Goal: Task Accomplishment & Management: Use online tool/utility

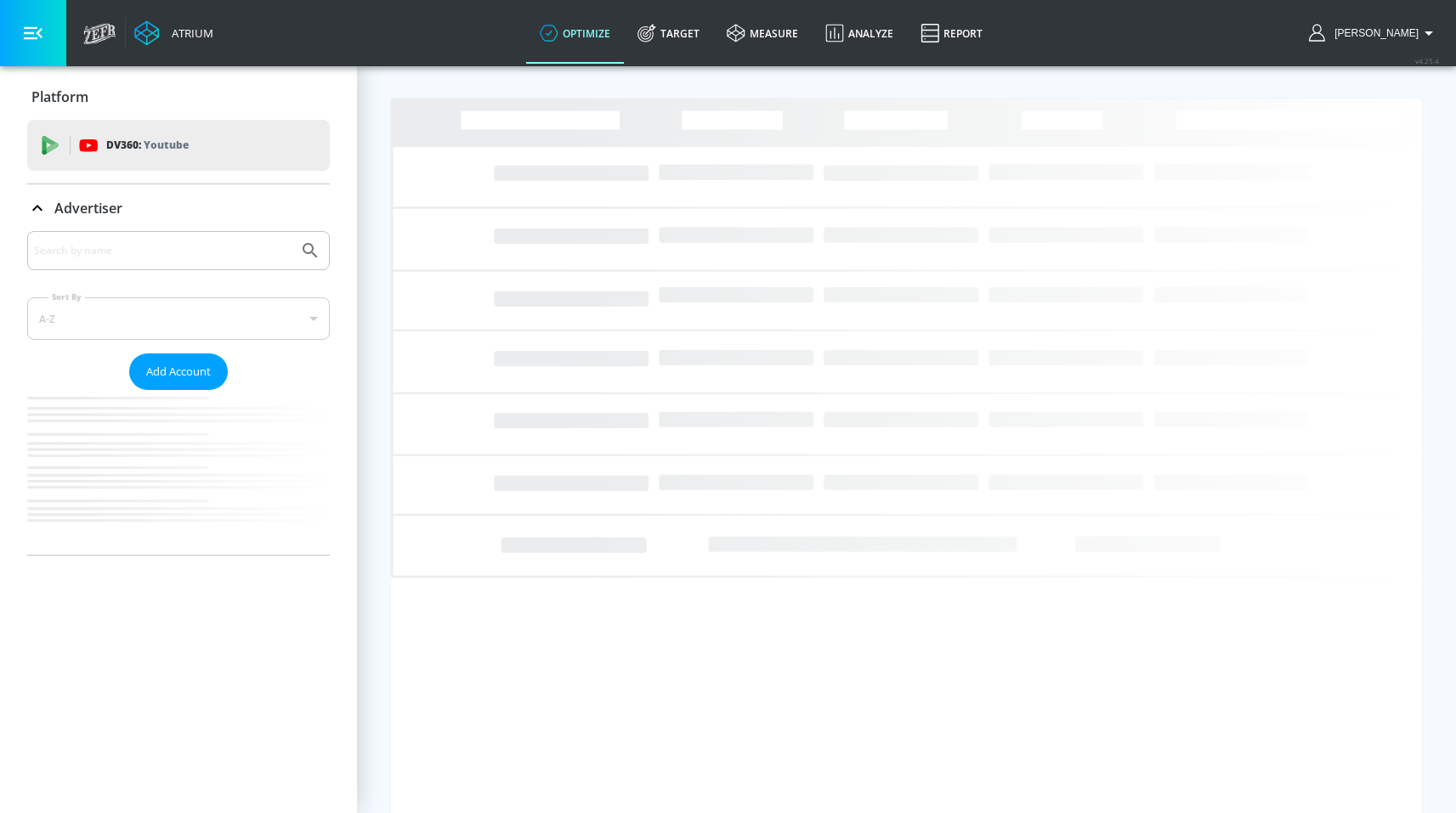
click at [519, 46] on div "Atrium optimize Target measure Analyze Report optimize Target measure Analyze R…" at bounding box center [766, 33] width 1382 height 66
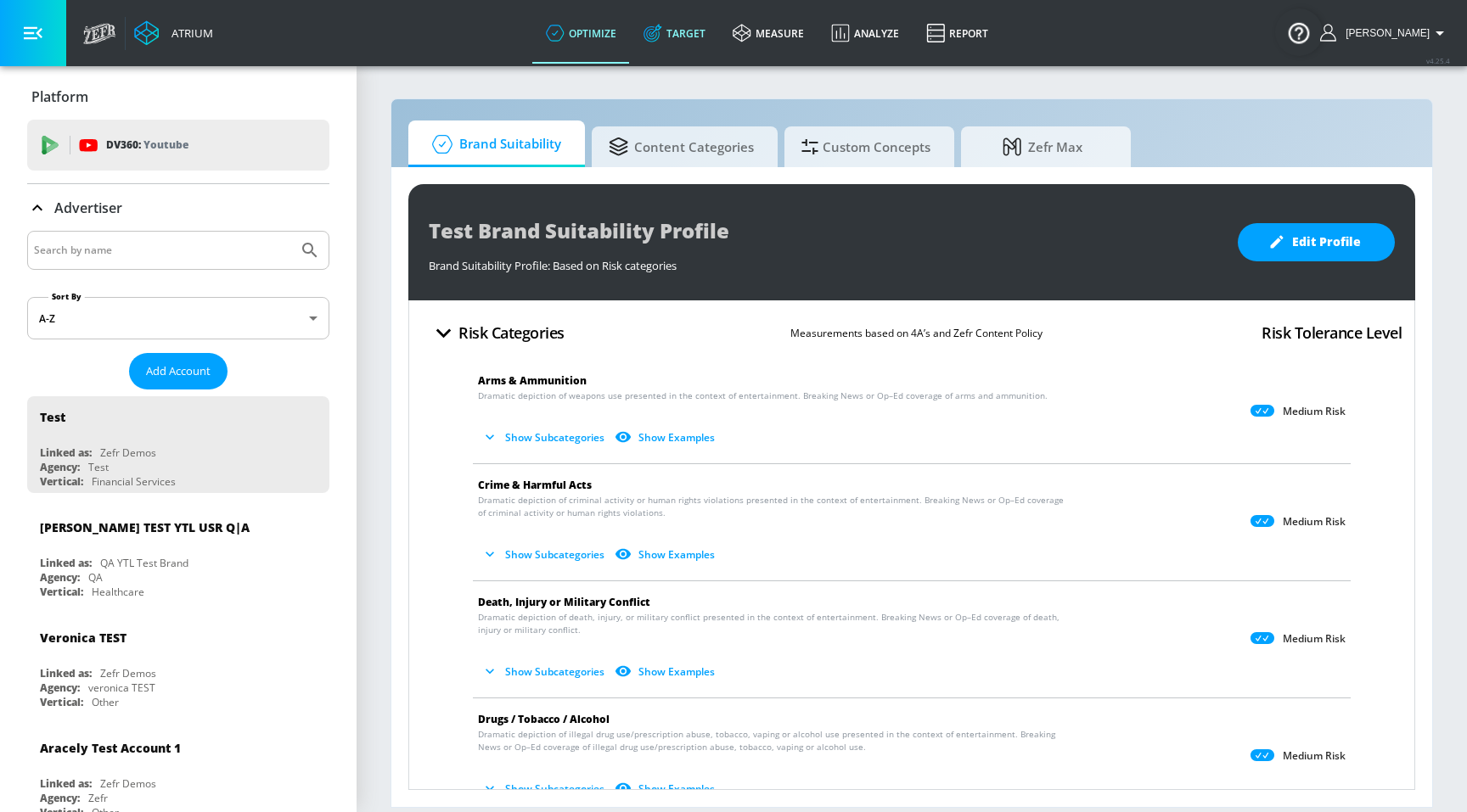
click at [703, 40] on link "Target" at bounding box center [675, 34] width 90 height 62
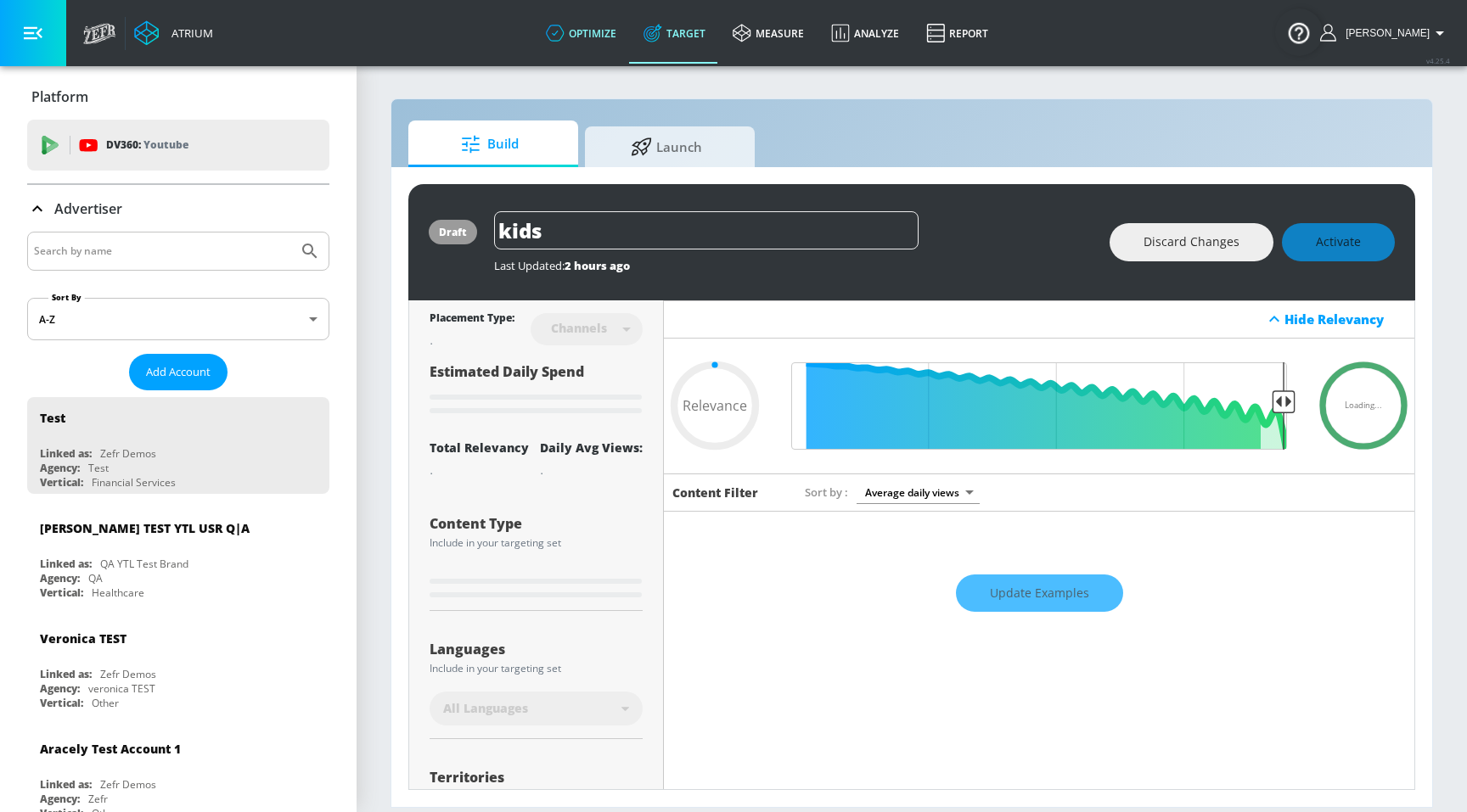
type input "0.81"
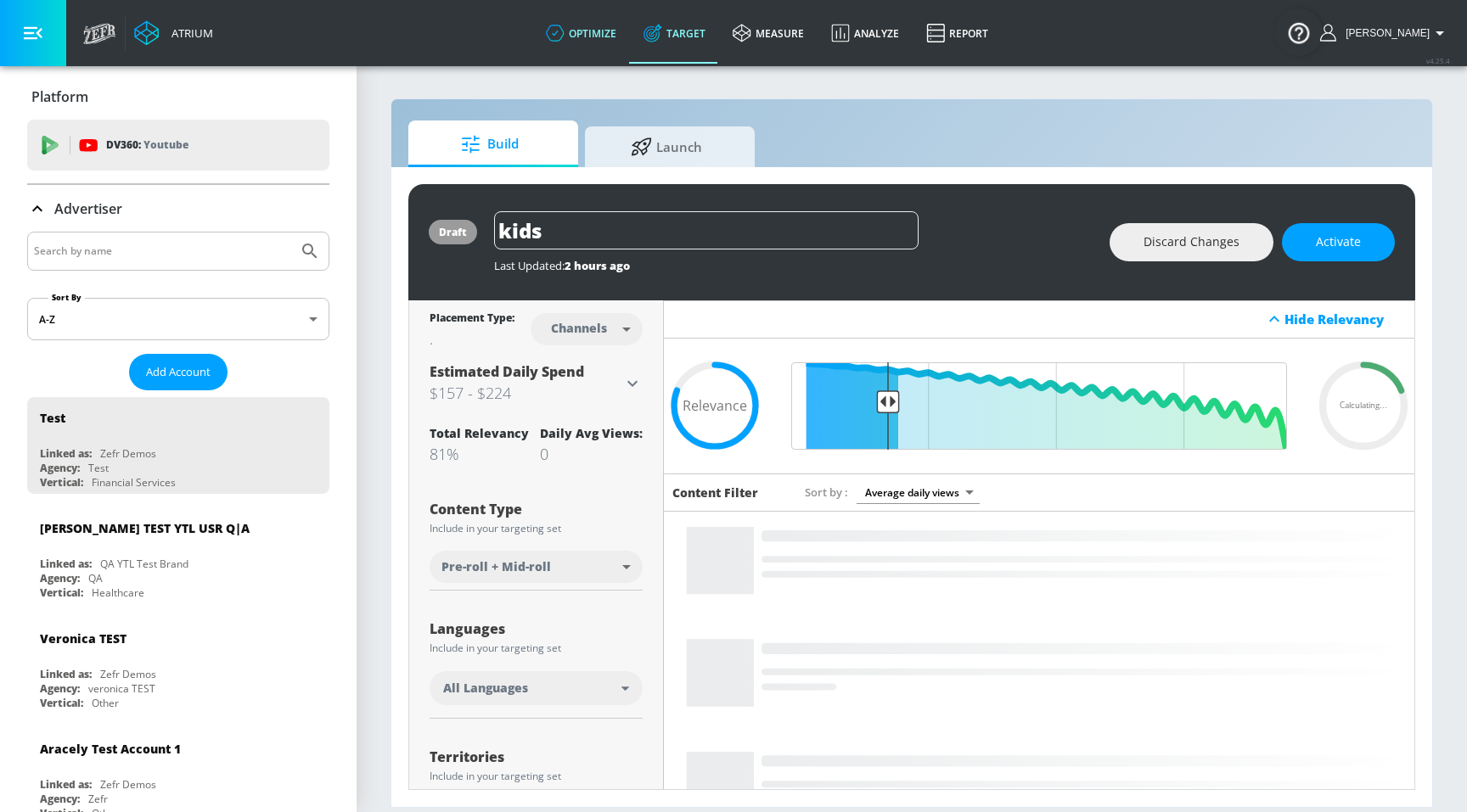
click at [617, 38] on link "optimize" at bounding box center [580, 34] width 97 height 62
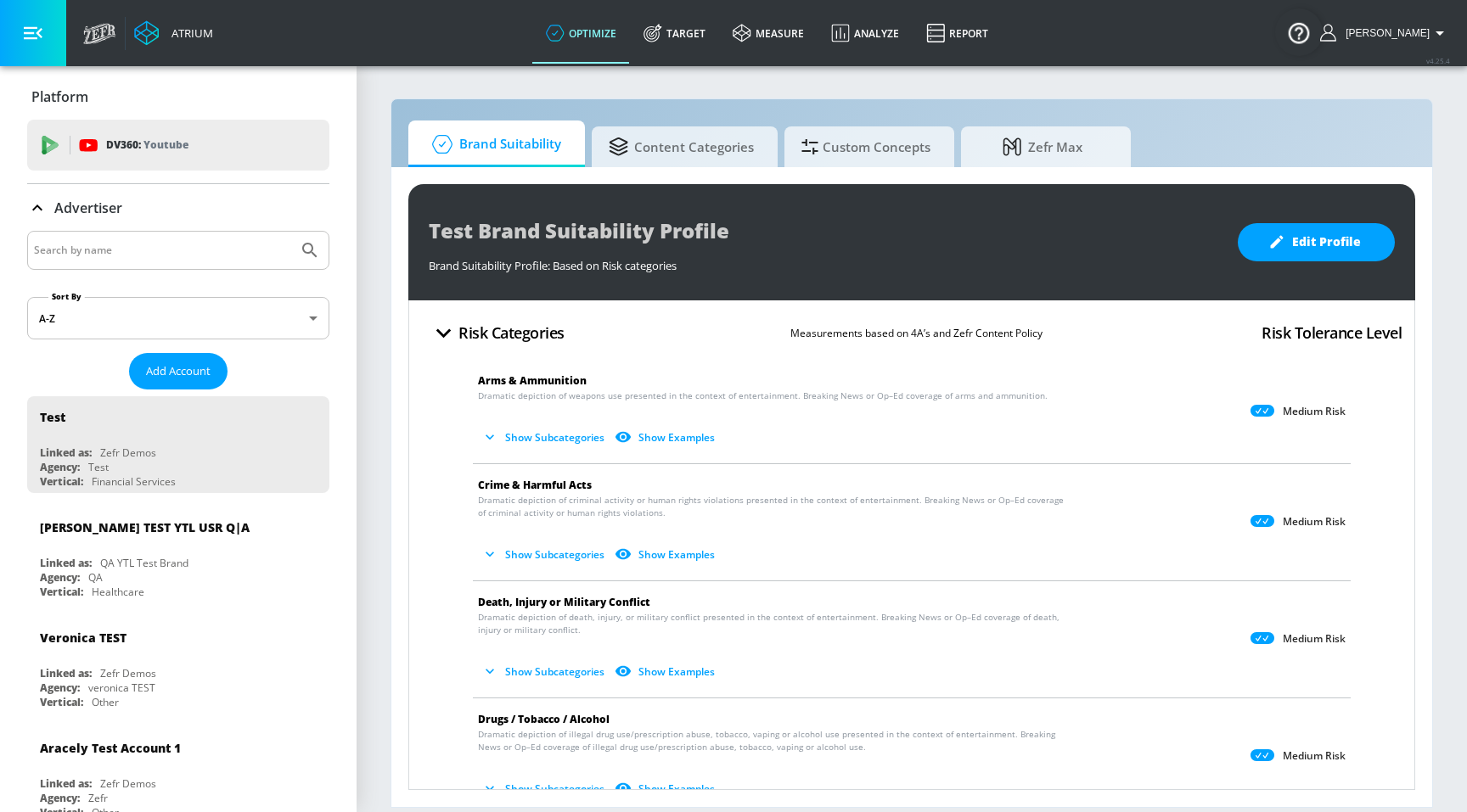
click at [442, 41] on div "Atrium optimize Target measure Analyze Report optimize Target measure Analyze R…" at bounding box center [771, 33] width 1393 height 66
click at [709, 43] on link "Target" at bounding box center [675, 34] width 90 height 62
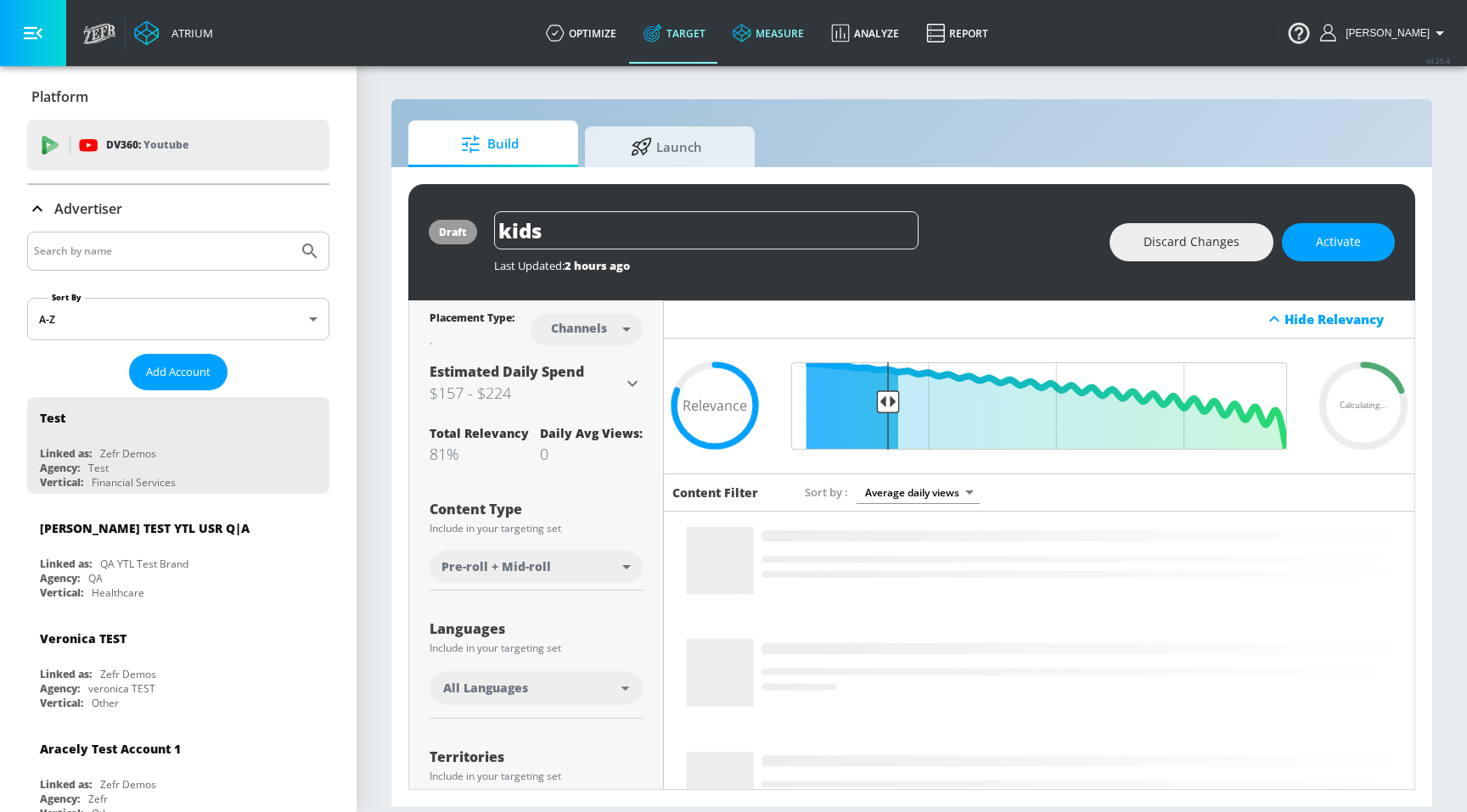
click at [812, 28] on link "measure" at bounding box center [768, 34] width 98 height 62
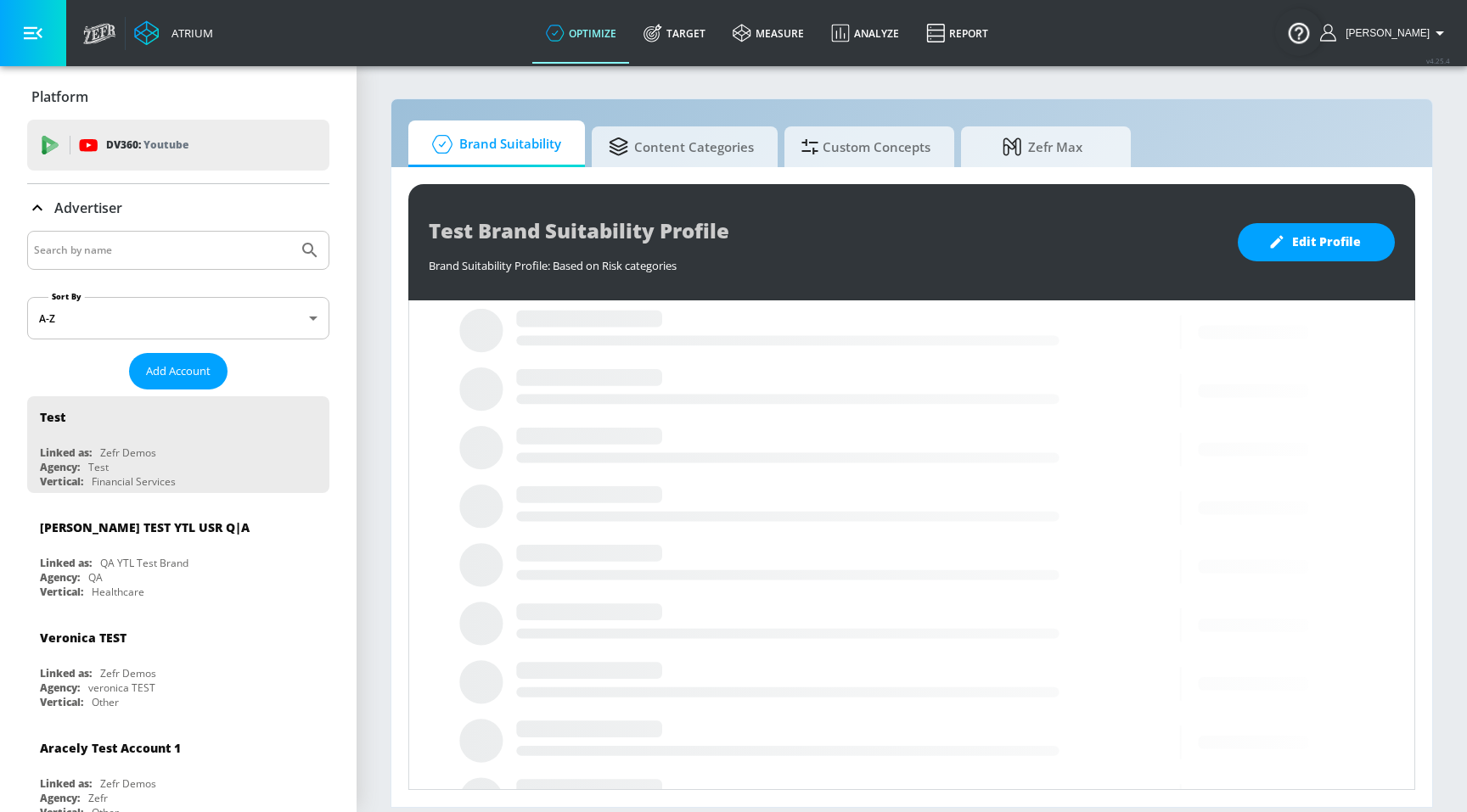
click at [463, 33] on div "Atrium optimize Target measure Analyze Report optimize Target measure Analyze R…" at bounding box center [771, 33] width 1393 height 66
